Goal: Find contact information: Find contact information

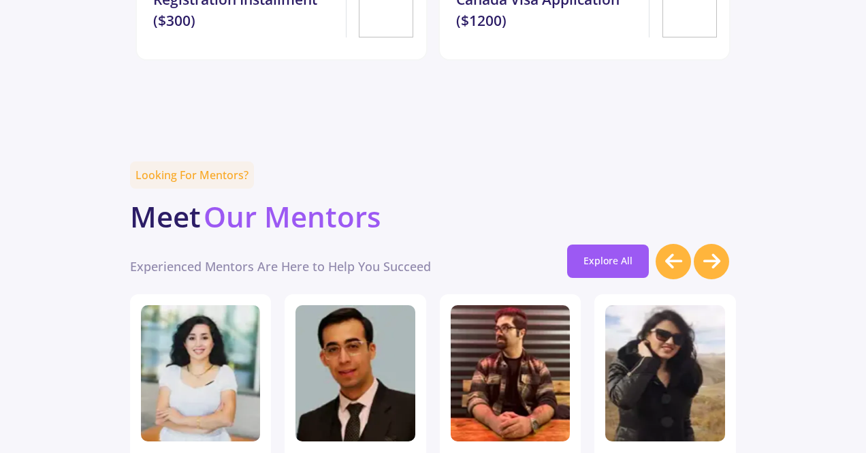
scroll to position [3841, 0]
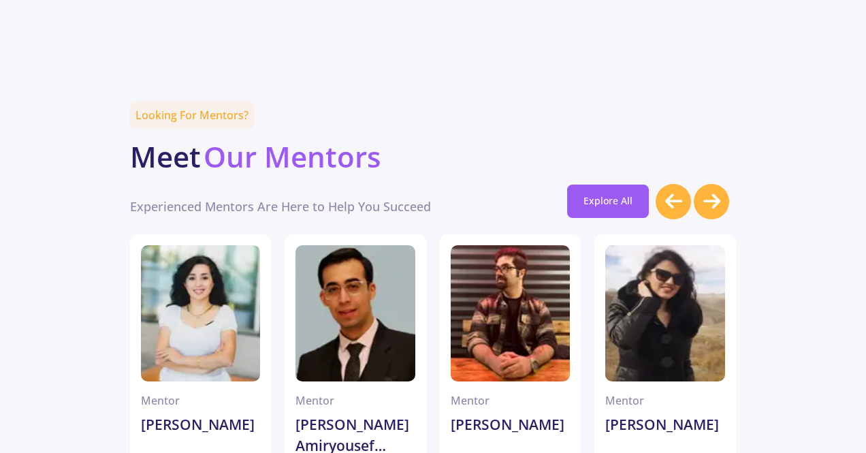
click at [681, 191] on icon at bounding box center [673, 201] width 17 height 20
click at [609, 185] on link "Explore All" at bounding box center [608, 201] width 82 height 33
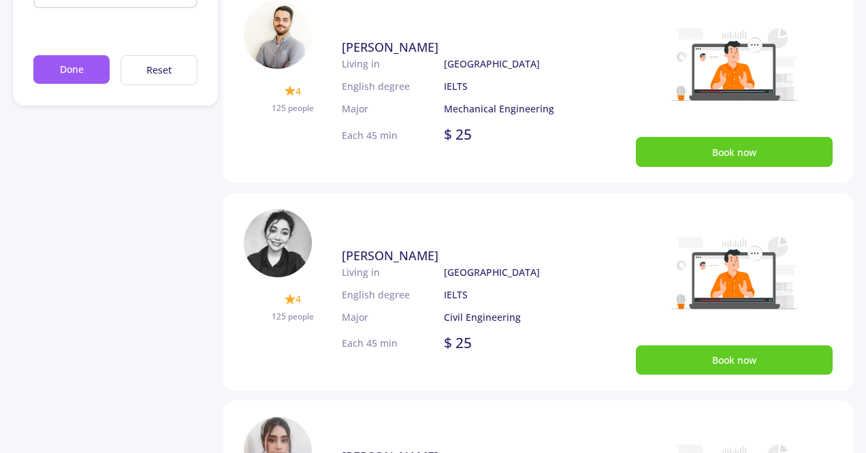
scroll to position [173, 0]
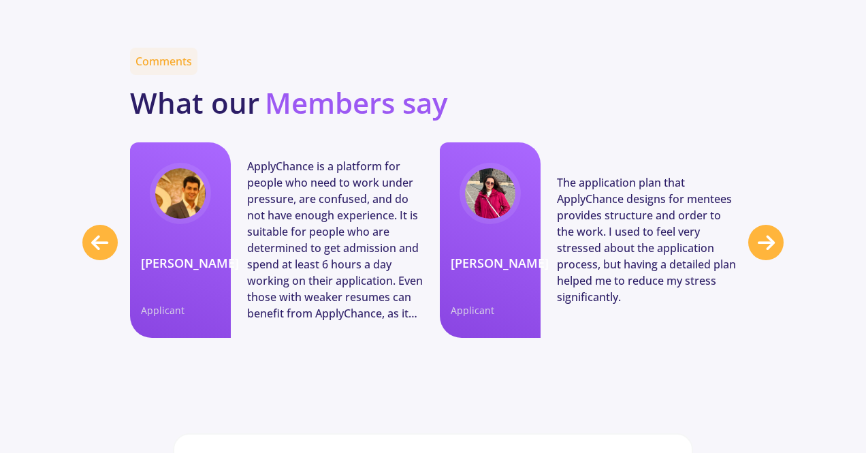
scroll to position [5461, 0]
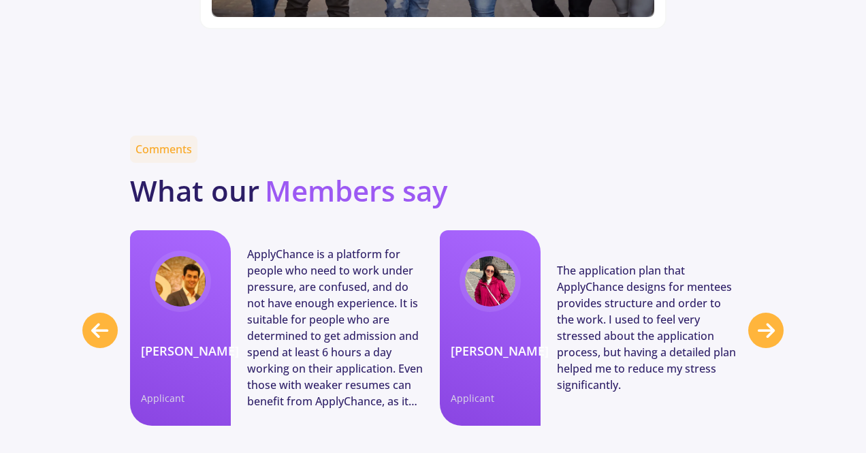
click at [753, 313] on div at bounding box center [766, 330] width 35 height 35
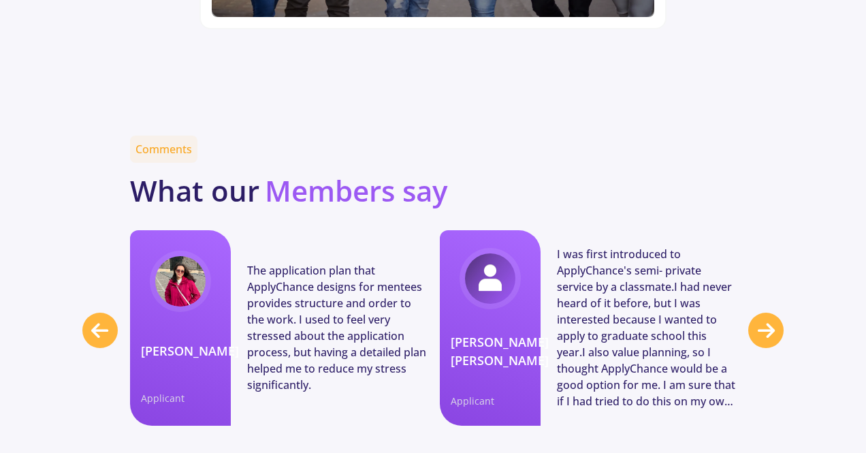
click at [753, 313] on div at bounding box center [766, 330] width 35 height 35
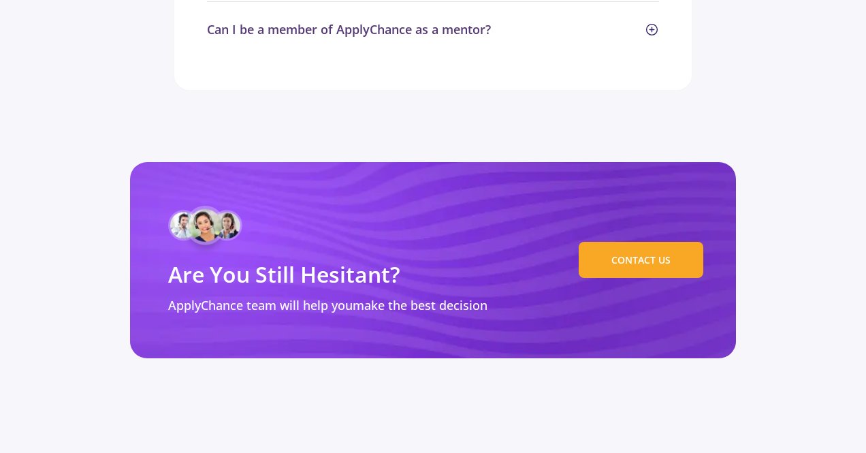
scroll to position [6923, 0]
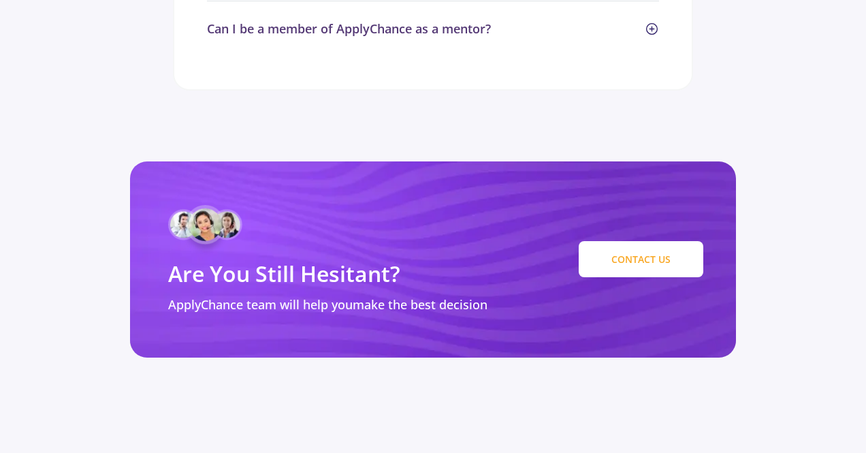
click at [635, 241] on link "CONTACT US" at bounding box center [641, 259] width 125 height 36
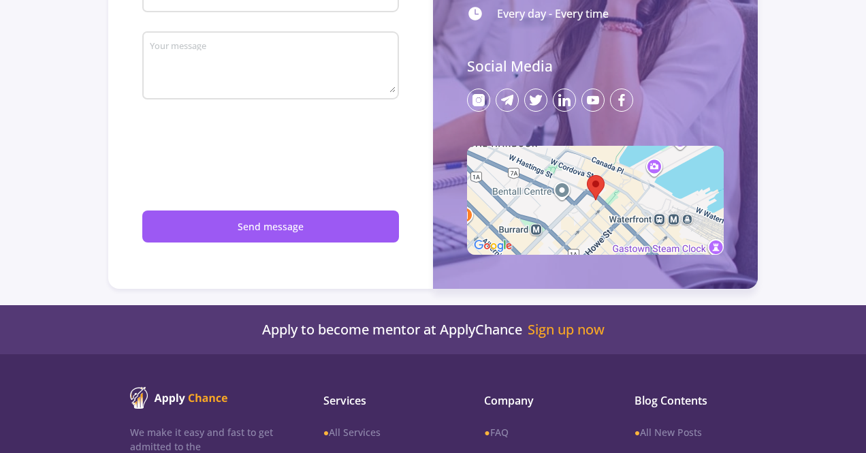
scroll to position [272, 0]
